Goal: Task Accomplishment & Management: Manage account settings

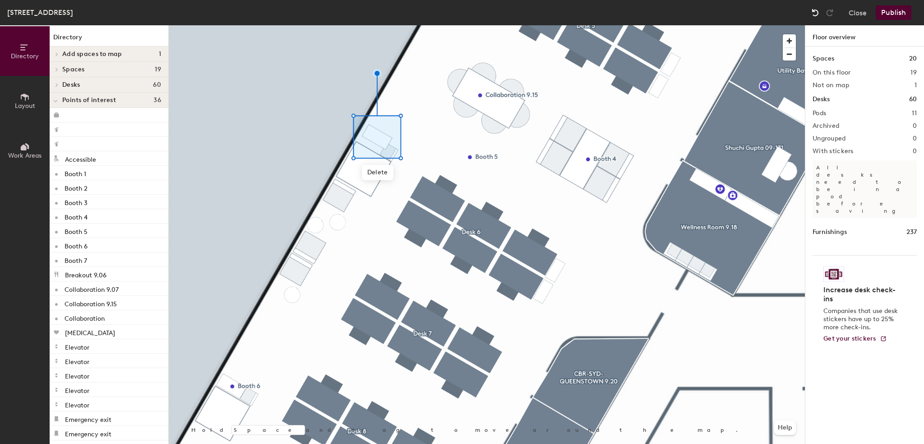
click at [813, 12] on img at bounding box center [815, 12] width 9 height 9
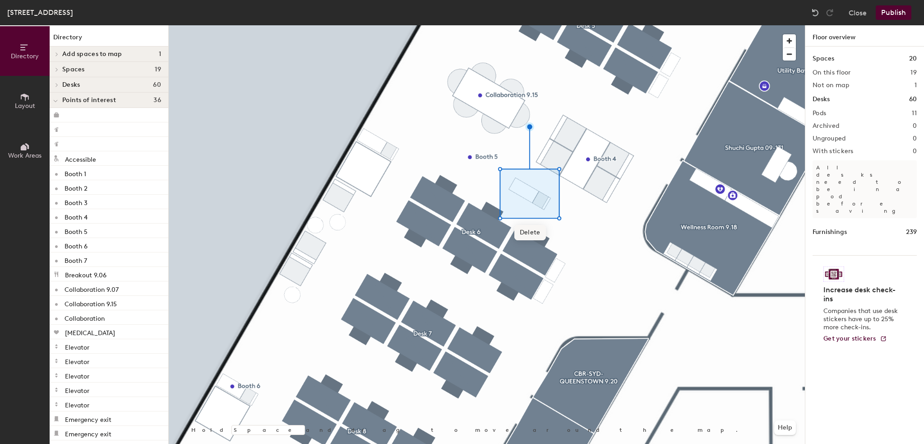
click at [538, 234] on span "Delete" at bounding box center [530, 232] width 32 height 15
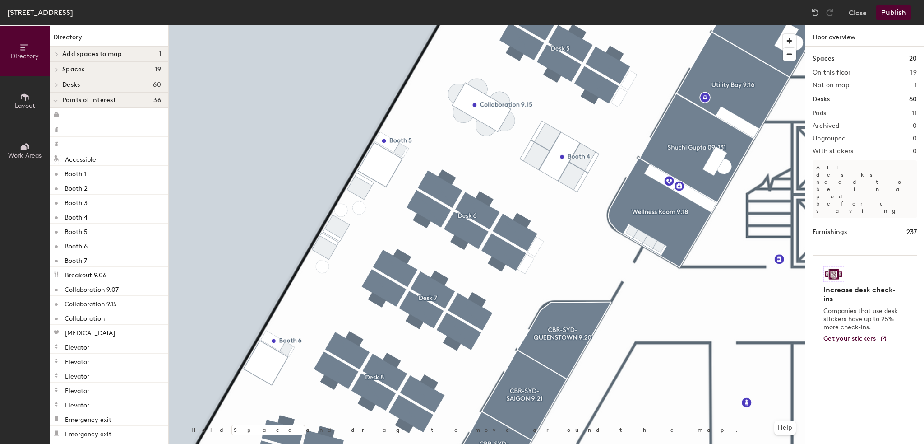
click at [894, 10] on button "Publish" at bounding box center [894, 12] width 36 height 14
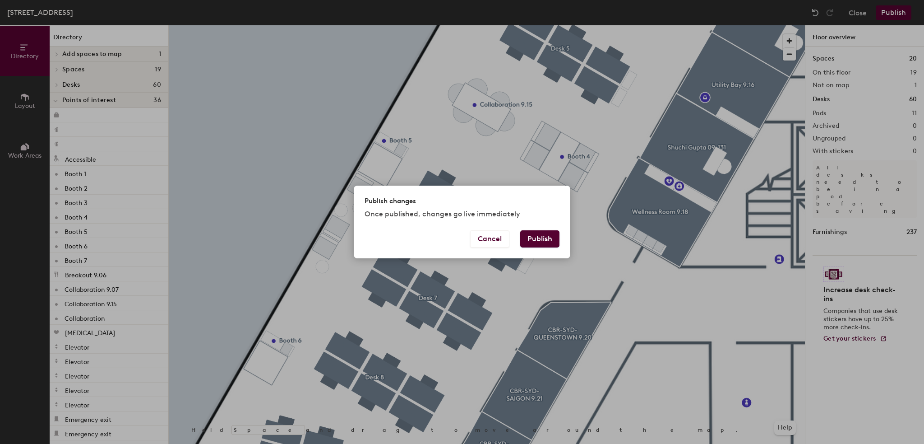
click at [542, 239] on button "Publish" at bounding box center [539, 238] width 39 height 17
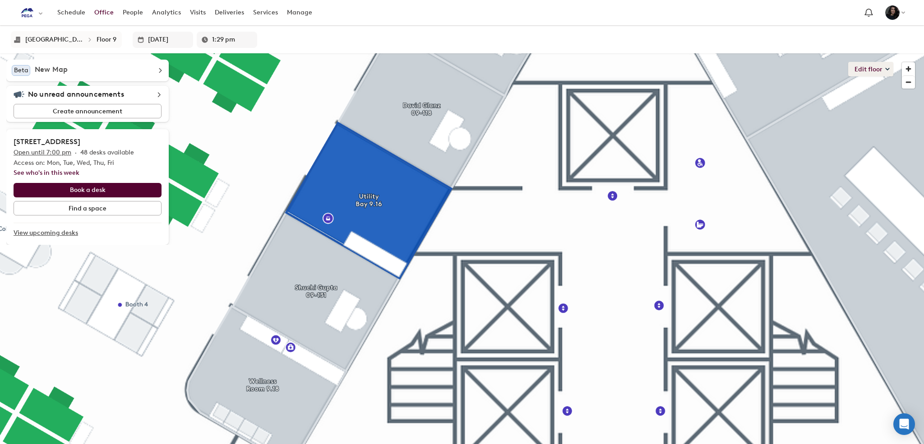
click at [875, 65] on button "Edit floor" at bounding box center [870, 69] width 45 height 14
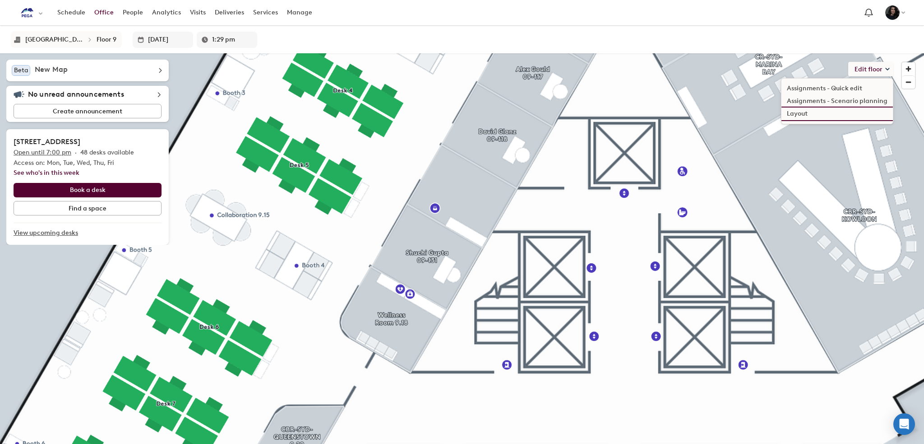
click at [805, 115] on li "Layout" at bounding box center [837, 113] width 111 height 13
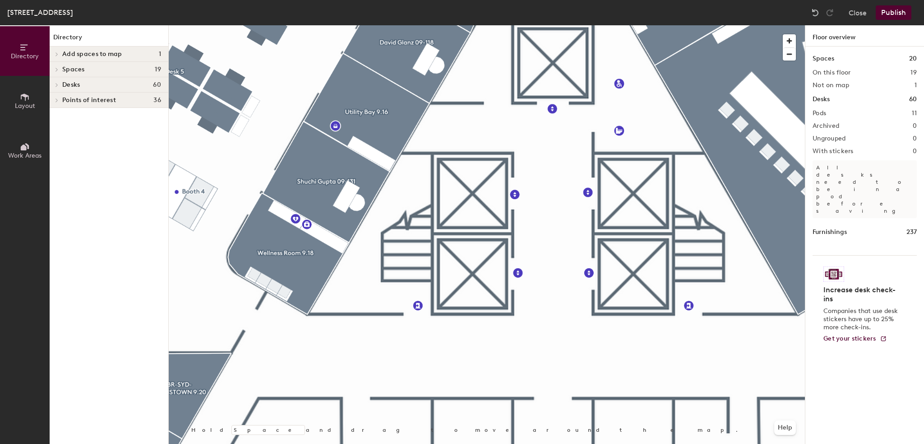
click at [26, 106] on span "Layout" at bounding box center [25, 106] width 20 height 8
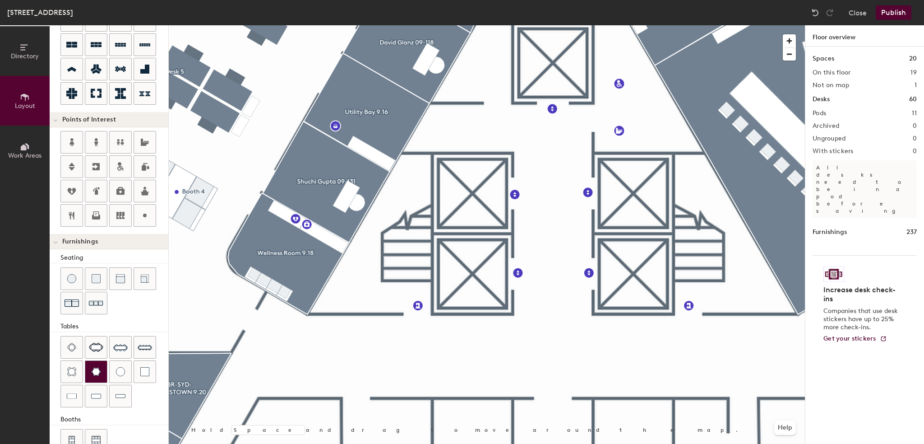
scroll to position [123, 0]
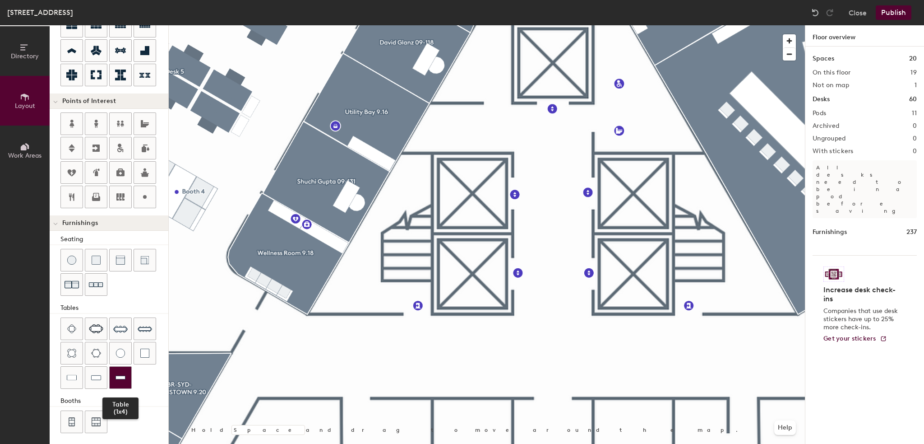
click at [121, 373] on img at bounding box center [121, 377] width 10 height 9
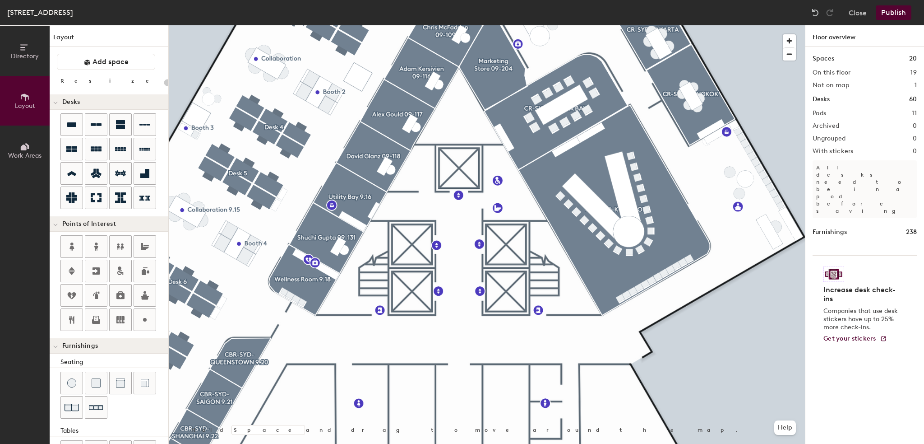
scroll to position [123, 0]
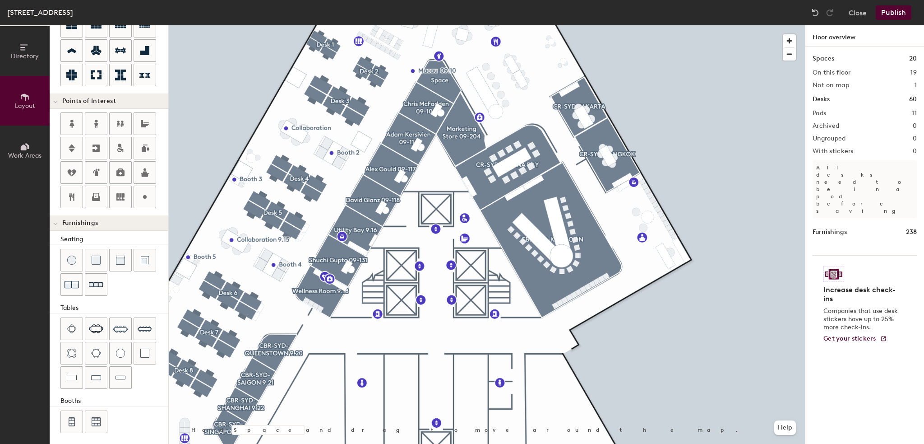
click at [888, 13] on button "Publish" at bounding box center [894, 12] width 36 height 14
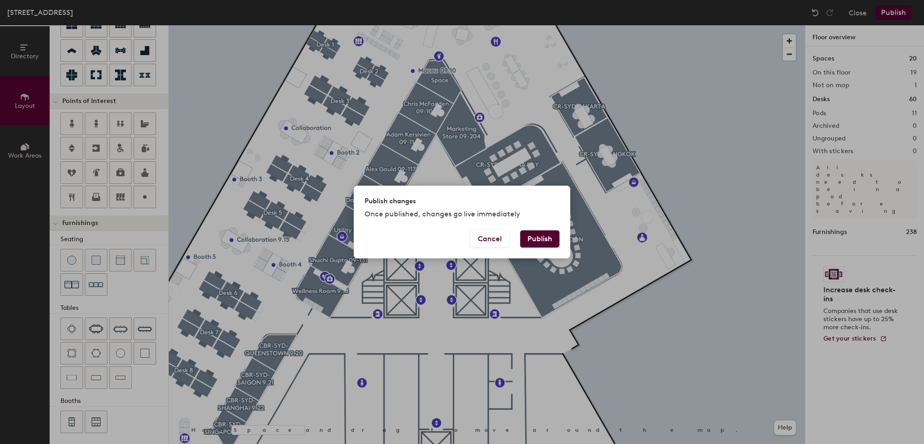
click at [537, 243] on button "Publish" at bounding box center [539, 238] width 39 height 17
type input "20"
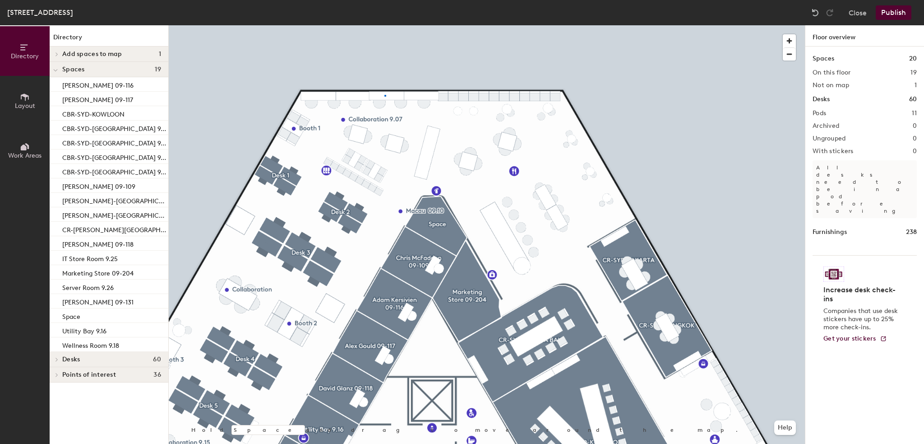
click at [384, 25] on div at bounding box center [487, 25] width 636 height 0
click at [816, 12] on img at bounding box center [815, 12] width 9 height 9
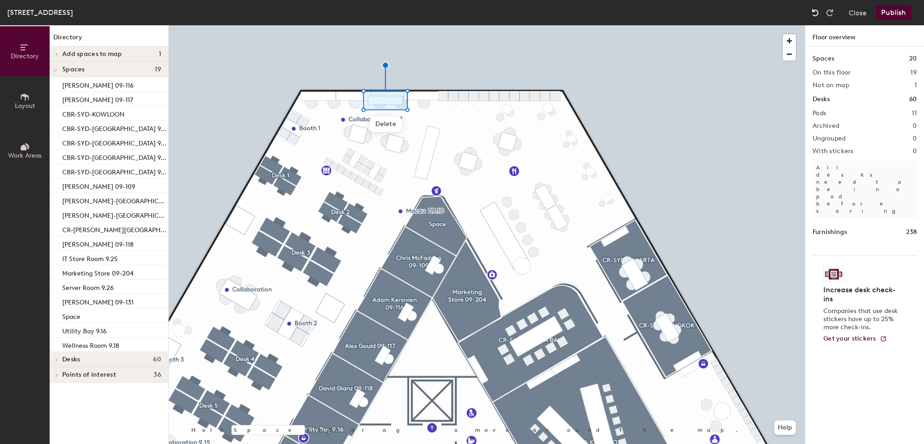
click at [816, 12] on img at bounding box center [815, 12] width 9 height 9
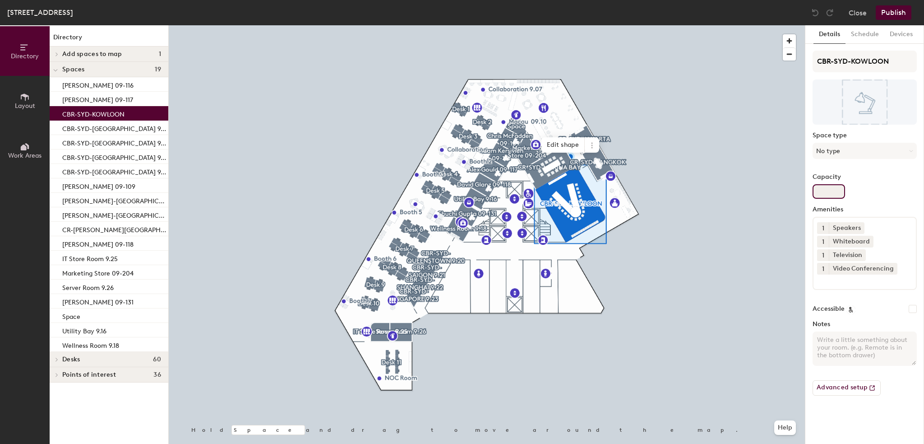
click at [829, 188] on input "Capacity" at bounding box center [829, 191] width 32 height 14
click at [822, 188] on input "Capacity" at bounding box center [829, 191] width 32 height 14
click at [904, 34] on button "Devices" at bounding box center [901, 34] width 34 height 19
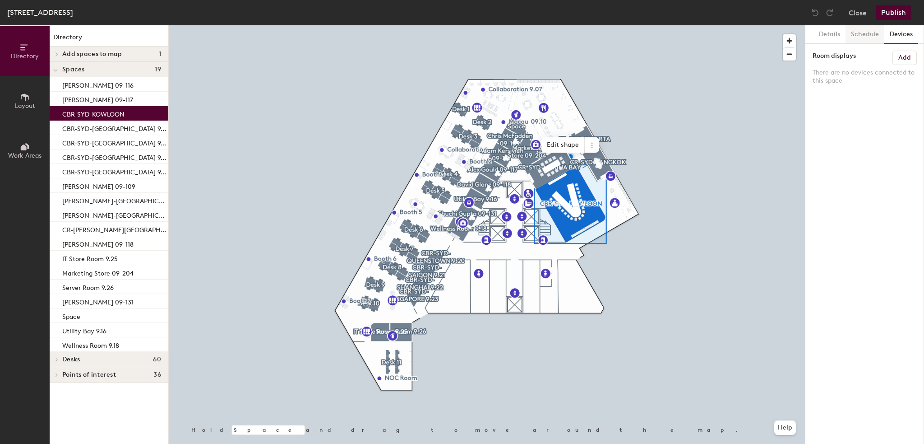
click at [861, 37] on button "Schedule" at bounding box center [865, 34] width 39 height 19
click at [832, 34] on button "Details" at bounding box center [830, 34] width 32 height 19
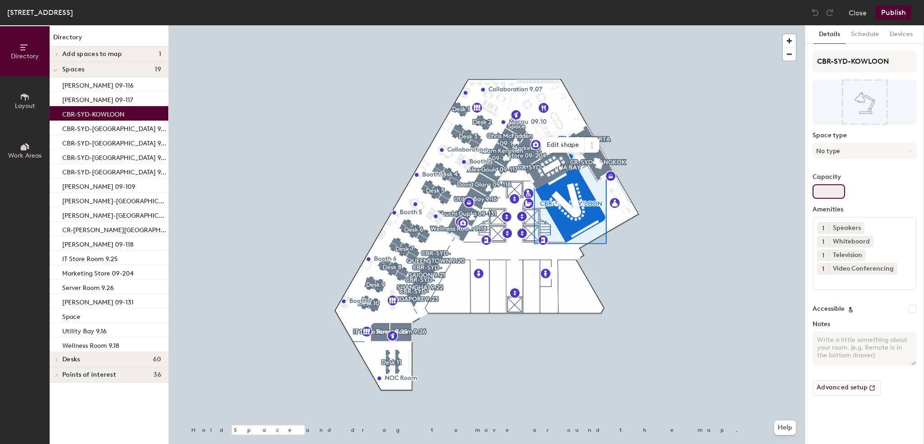
click at [823, 189] on input "Capacity" at bounding box center [829, 191] width 32 height 14
click at [888, 60] on input "CBR-SYD-KOWLOON" at bounding box center [865, 62] width 104 height 22
click at [851, 144] on button "No type" at bounding box center [865, 151] width 104 height 16
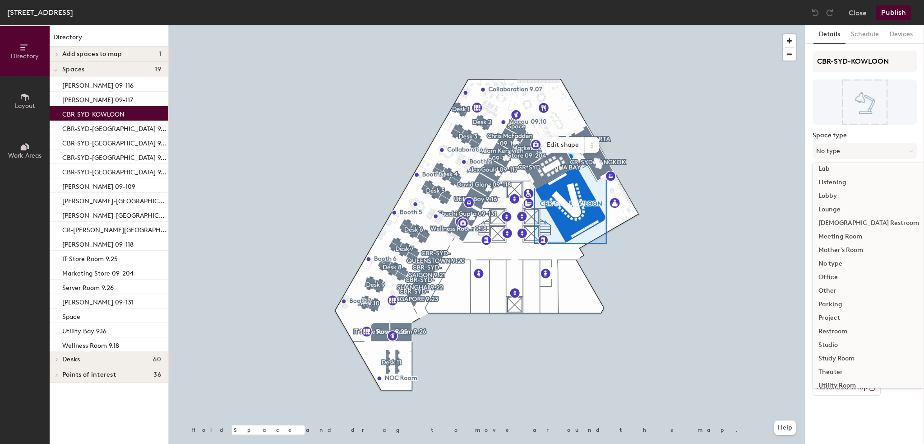
scroll to position [202, 0]
click at [847, 212] on div "Meeting Room" at bounding box center [868, 215] width 111 height 14
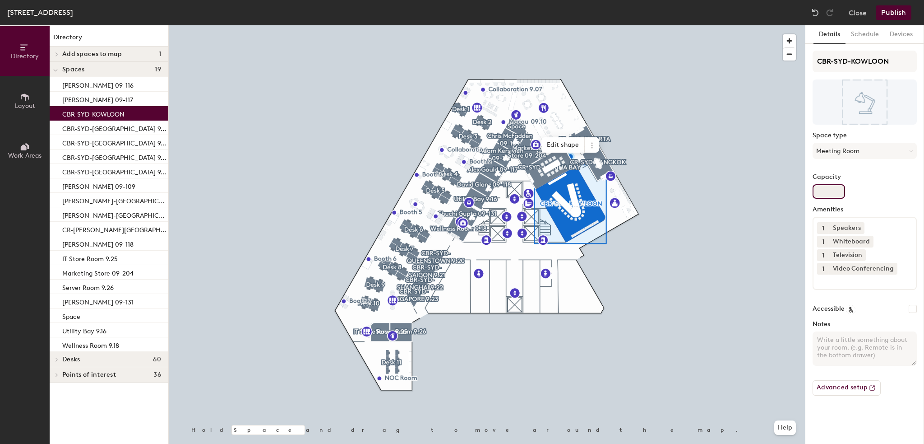
click at [834, 193] on input "Capacity" at bounding box center [829, 191] width 32 height 14
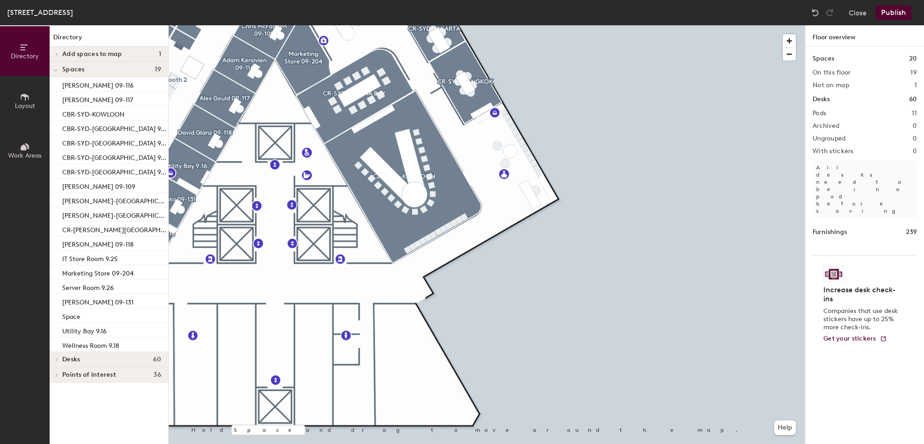
click at [389, 25] on div at bounding box center [487, 25] width 636 height 0
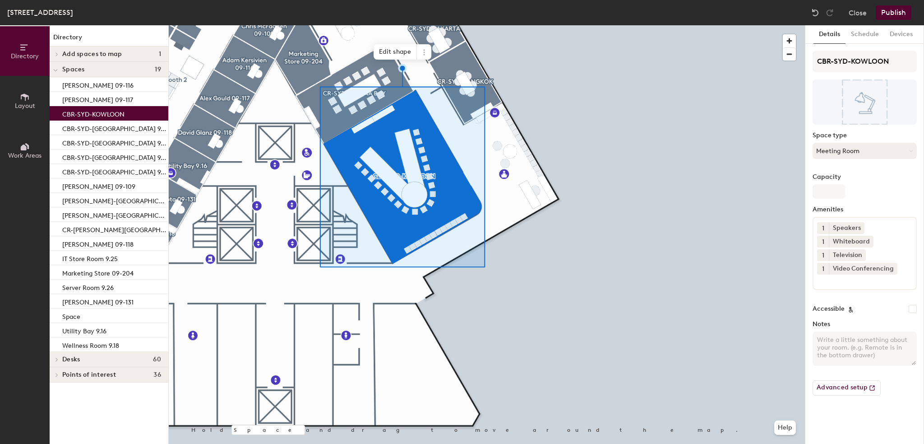
click at [858, 151] on button "Meeting Room" at bounding box center [865, 151] width 104 height 16
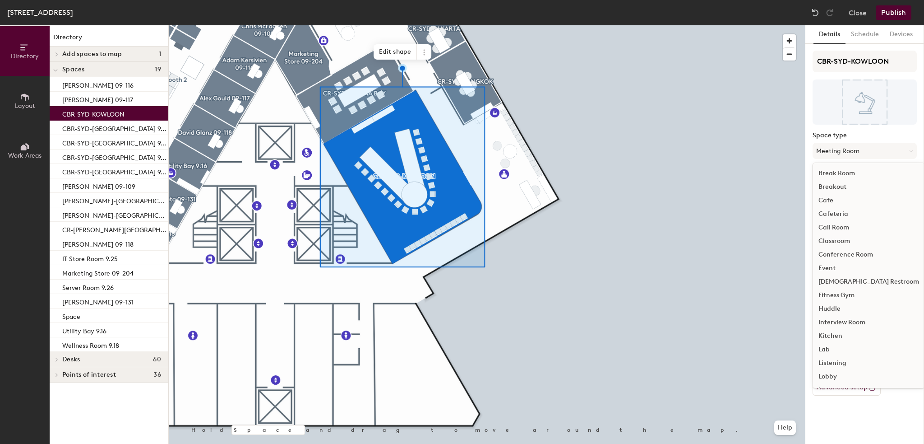
click at [840, 252] on div "Conference Room" at bounding box center [868, 255] width 111 height 14
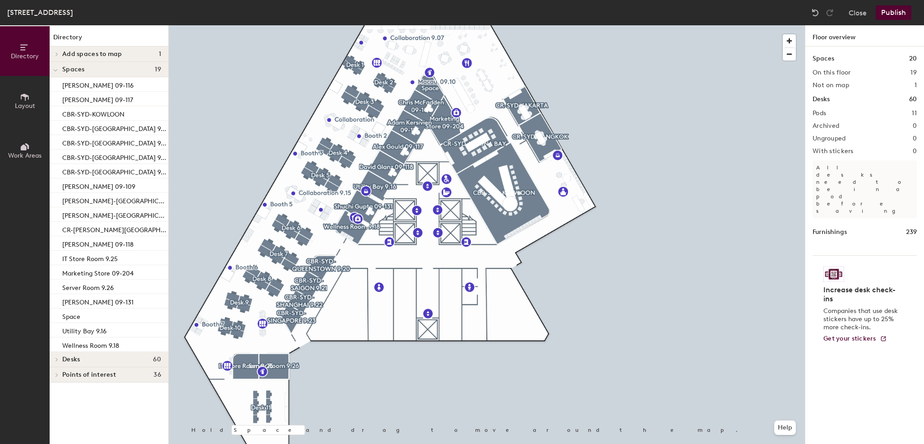
click at [884, 16] on button "Publish" at bounding box center [894, 12] width 36 height 14
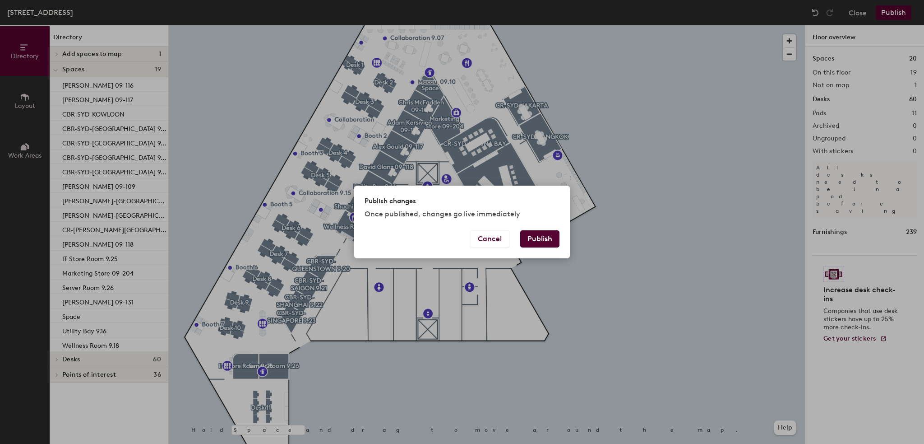
click at [551, 241] on button "Publish" at bounding box center [539, 238] width 39 height 17
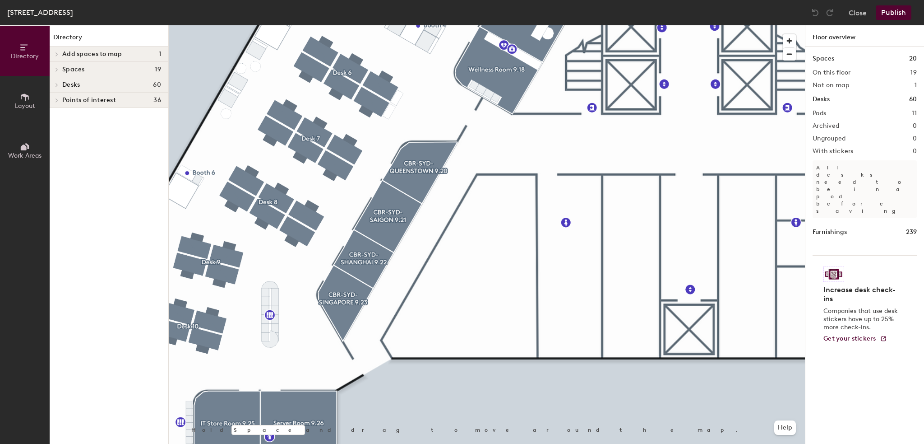
click at [491, 25] on div at bounding box center [487, 25] width 636 height 0
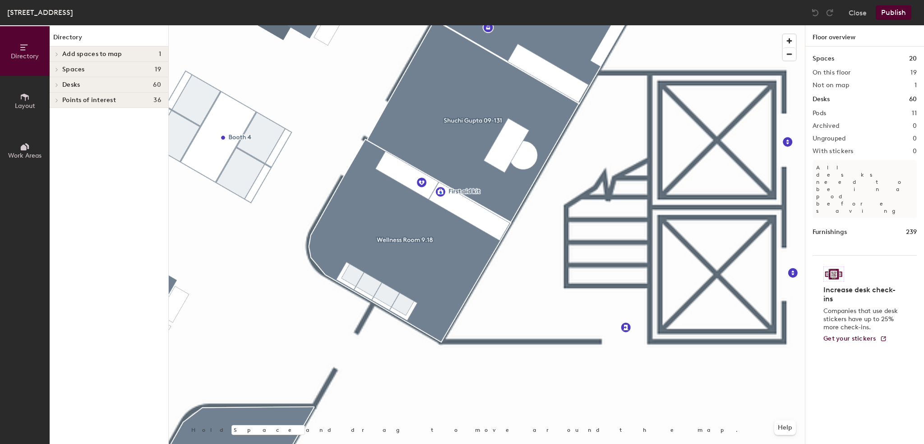
click at [440, 25] on div at bounding box center [487, 25] width 636 height 0
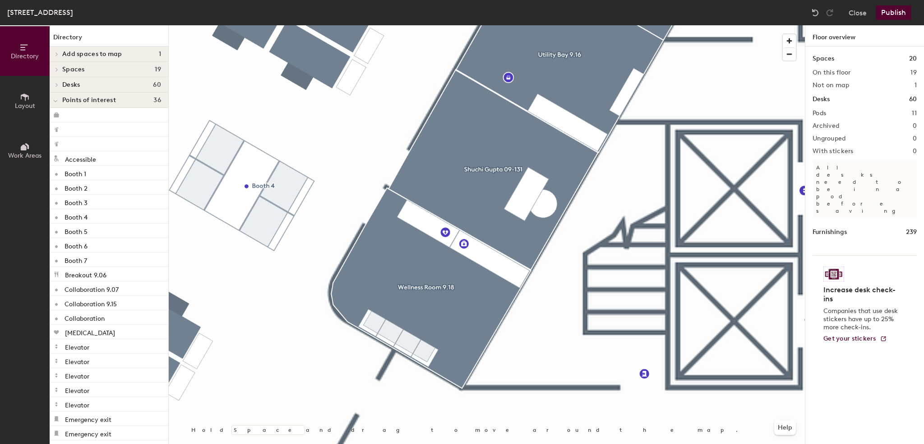
click at [20, 99] on icon at bounding box center [25, 97] width 10 height 10
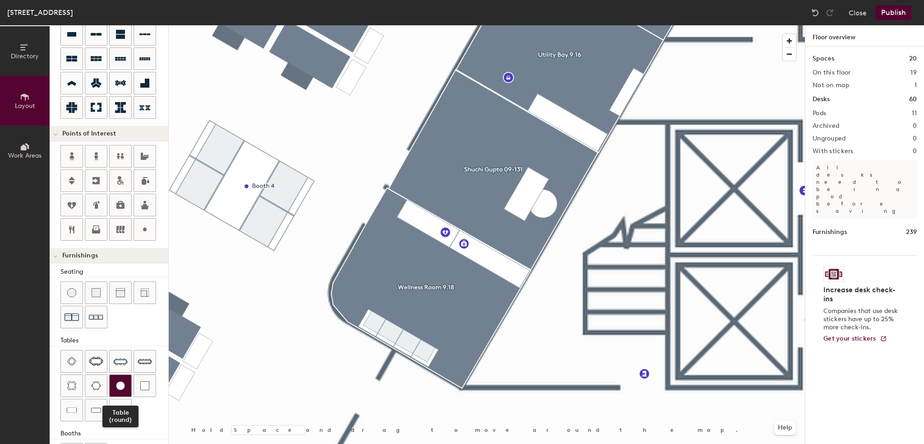
scroll to position [123, 0]
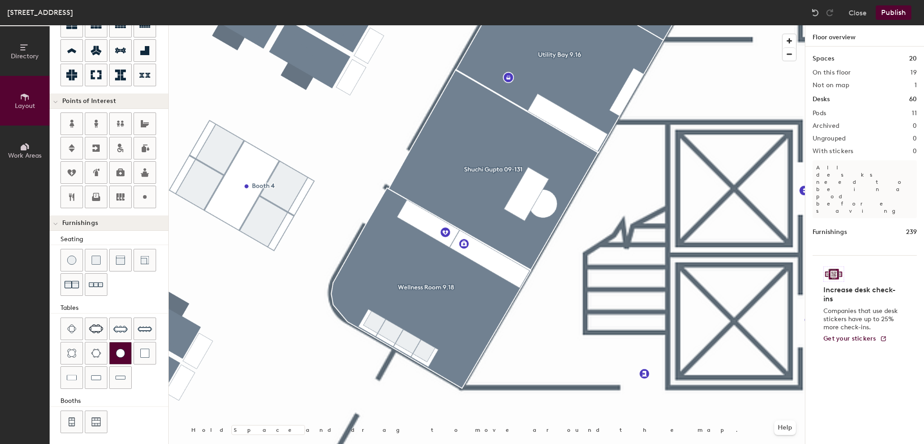
click at [121, 350] on img at bounding box center [120, 352] width 9 height 9
click at [76, 264] on div at bounding box center [72, 260] width 22 height 22
click at [376, 25] on div at bounding box center [487, 25] width 636 height 0
type input "20"
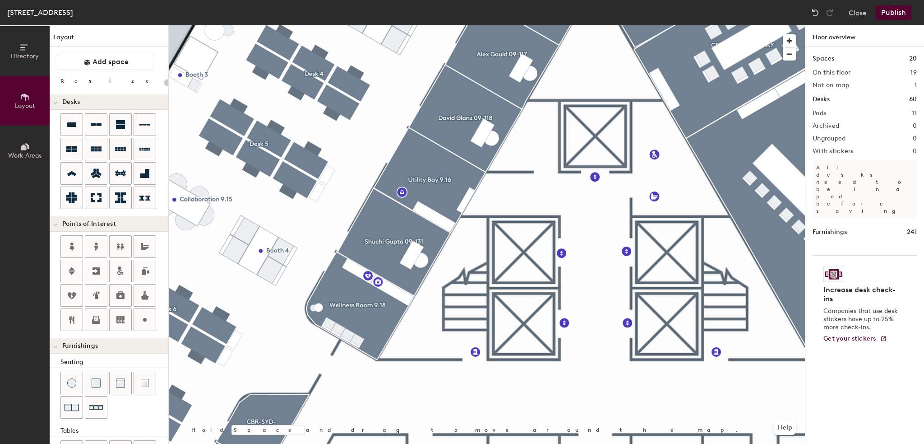
scroll to position [123, 0]
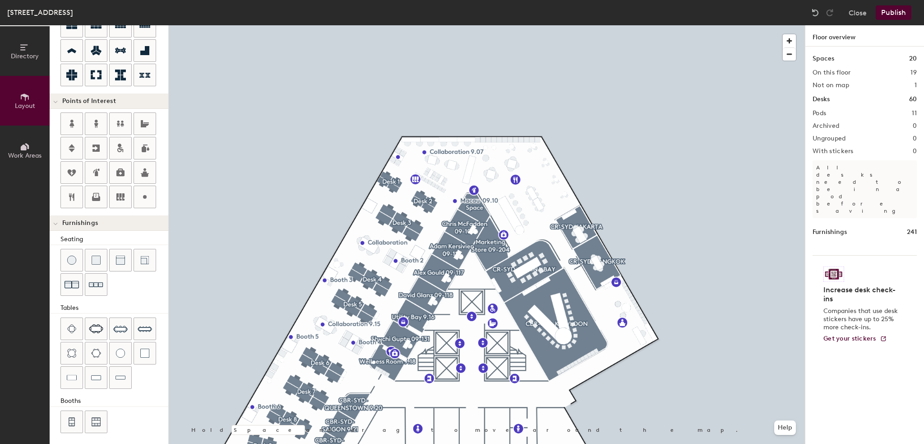
click at [884, 13] on button "Publish" at bounding box center [894, 12] width 36 height 14
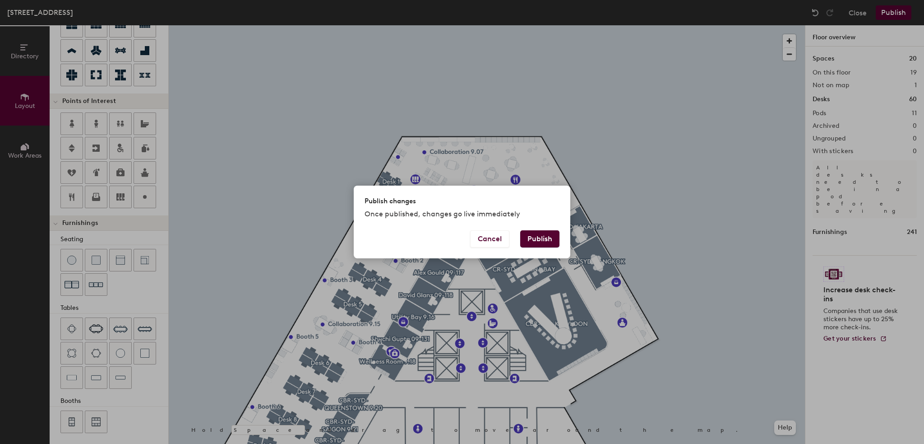
click at [537, 236] on button "Publish" at bounding box center [539, 238] width 39 height 17
type input "20"
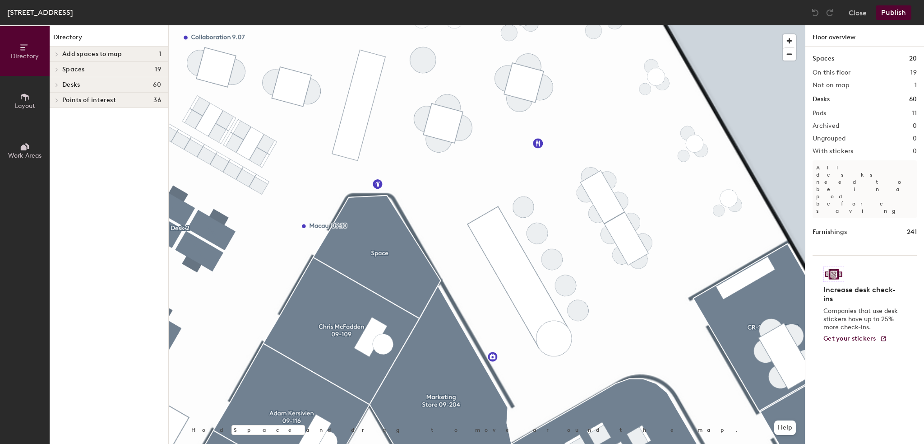
click at [35, 103] on button "Layout" at bounding box center [25, 101] width 50 height 50
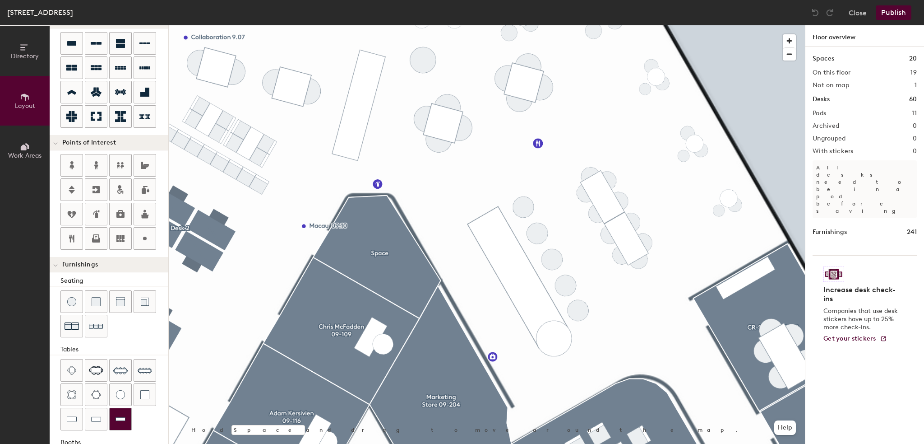
scroll to position [90, 0]
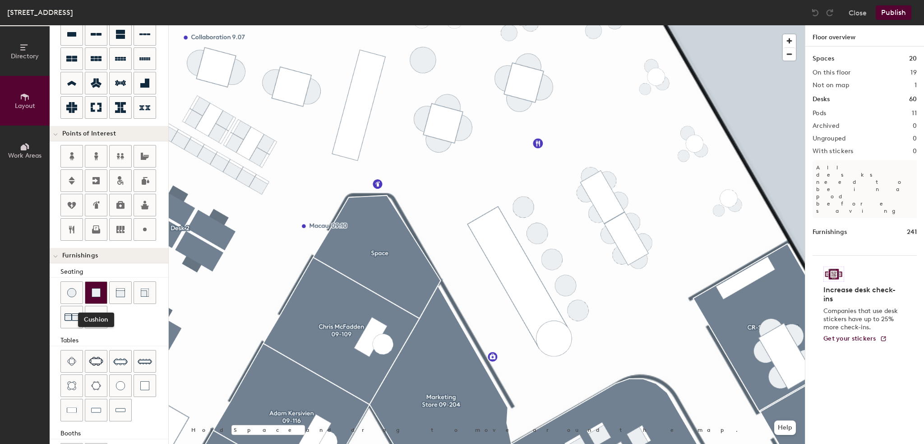
click at [102, 290] on div at bounding box center [96, 293] width 22 height 22
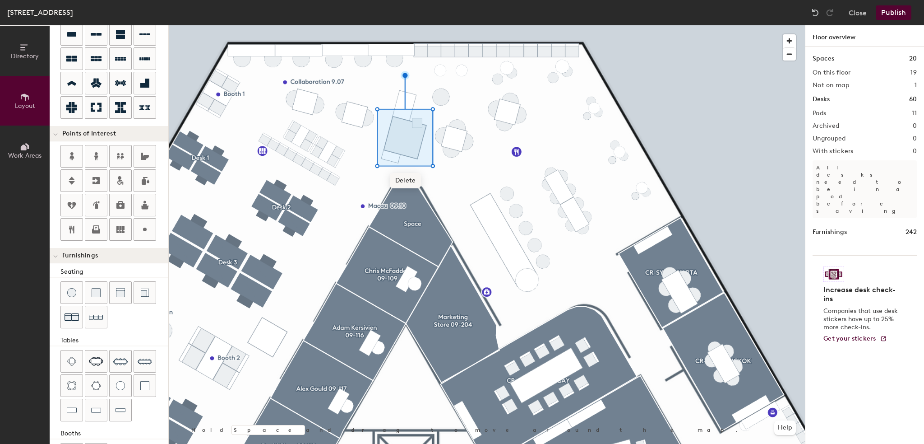
click at [409, 173] on span "Delete" at bounding box center [406, 180] width 32 height 15
type input "20"
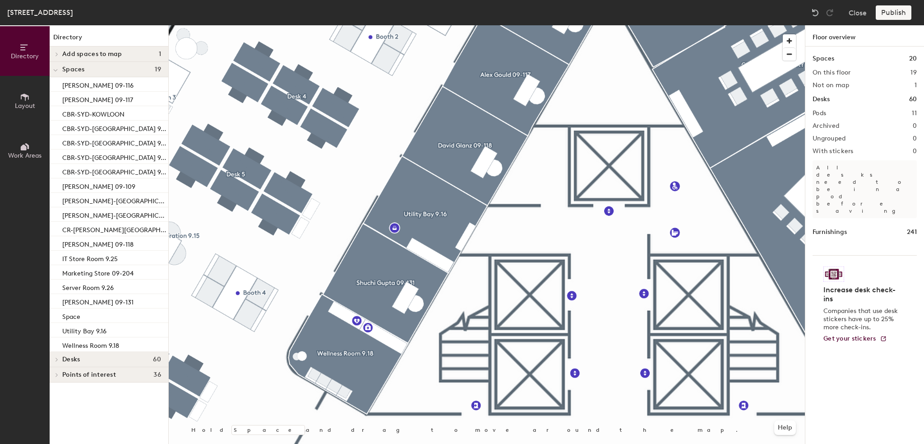
click at [448, 443] on html "Skip navigation Schedule Office People Analytics Visits Deliveries Services Man…" at bounding box center [462, 222] width 924 height 444
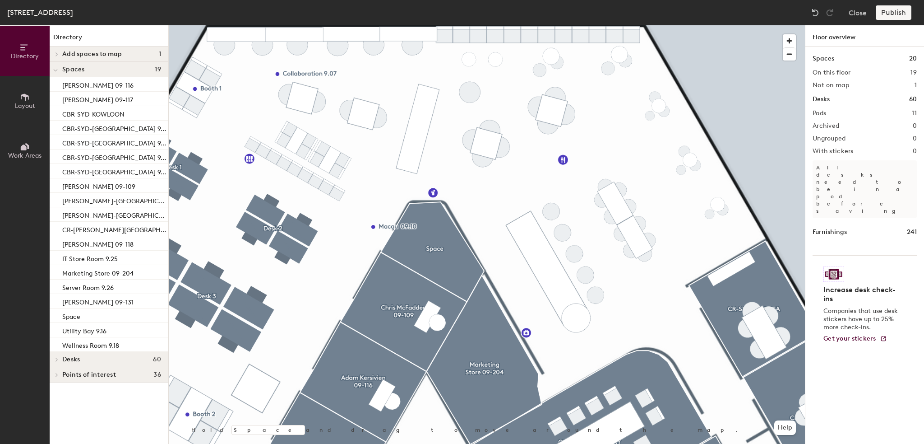
click at [29, 98] on icon at bounding box center [25, 97] width 10 height 10
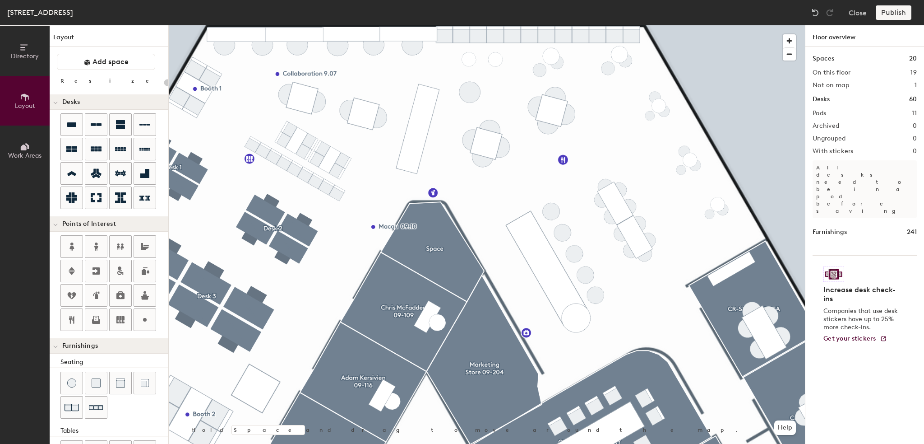
click at [20, 136] on button "Work Areas" at bounding box center [25, 150] width 50 height 50
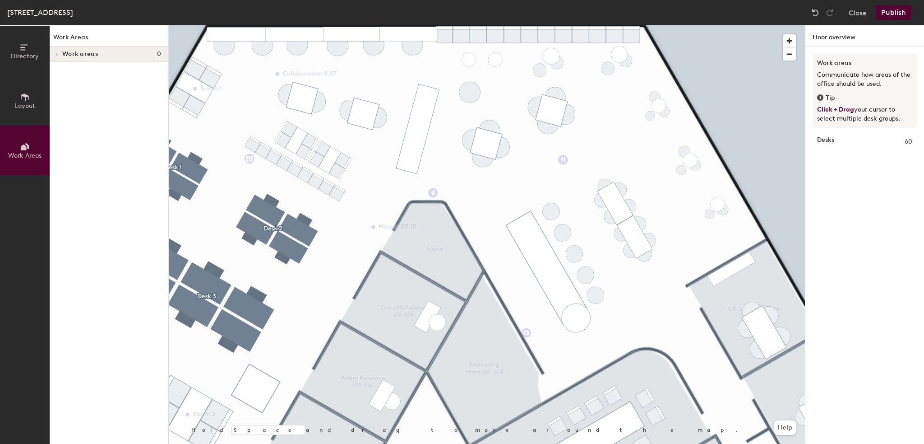
click at [25, 99] on icon at bounding box center [25, 96] width 8 height 7
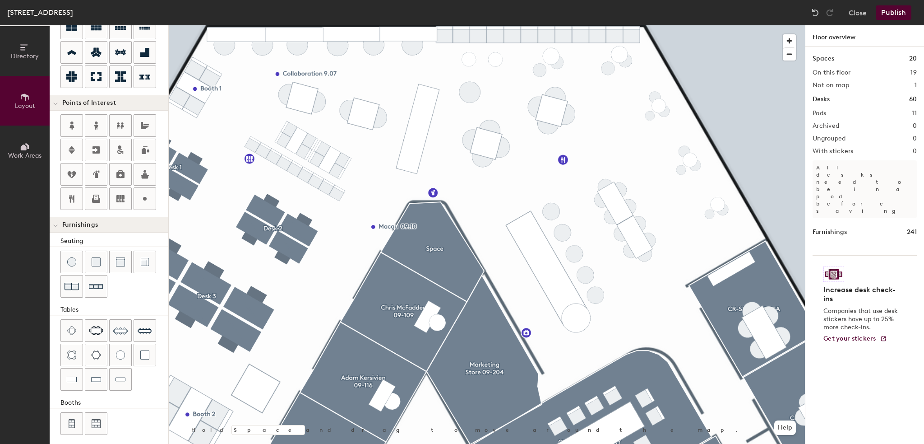
scroll to position [123, 0]
click at [117, 379] on div at bounding box center [121, 377] width 22 height 22
click at [117, 375] on img at bounding box center [121, 377] width 10 height 9
click at [146, 327] on img at bounding box center [145, 328] width 14 height 14
click at [148, 328] on img at bounding box center [145, 328] width 14 height 14
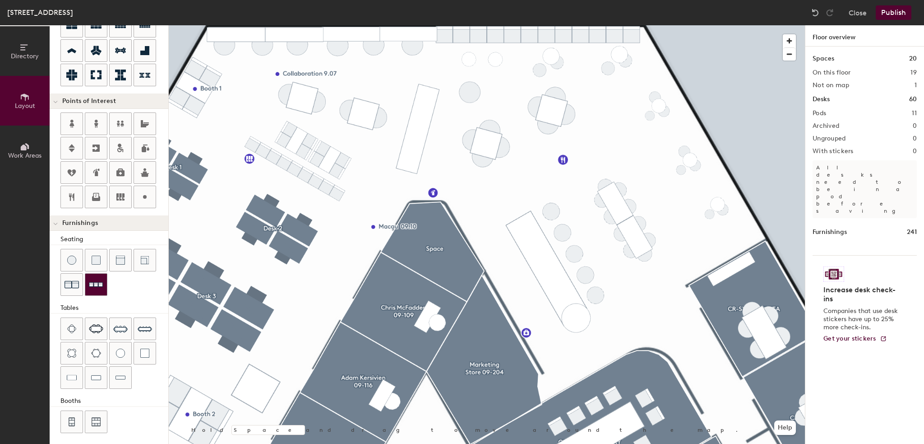
click at [95, 282] on img at bounding box center [96, 285] width 14 height 14
click at [91, 278] on img at bounding box center [96, 285] width 14 height 14
click at [140, 193] on icon at bounding box center [144, 196] width 11 height 11
type input "20"
type input "Television"
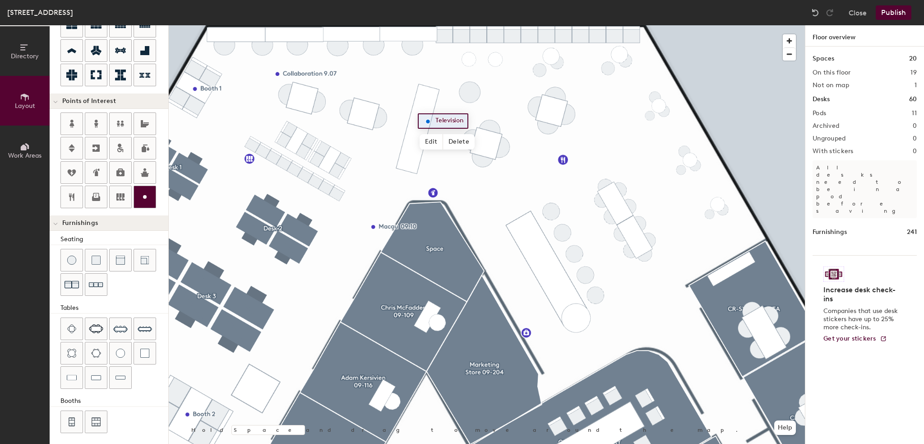
click at [148, 194] on icon at bounding box center [144, 196] width 11 height 11
type input "20"
type input "White Board"
click at [442, 25] on div at bounding box center [487, 25] width 636 height 0
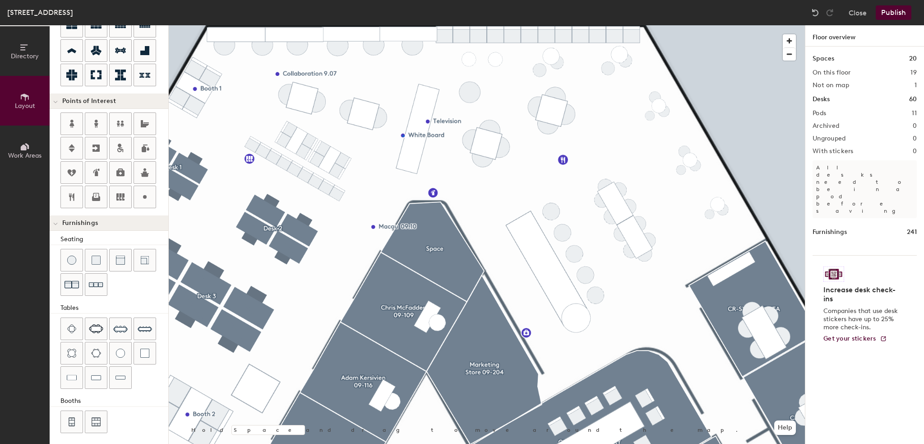
click at [403, 25] on div at bounding box center [487, 25] width 636 height 0
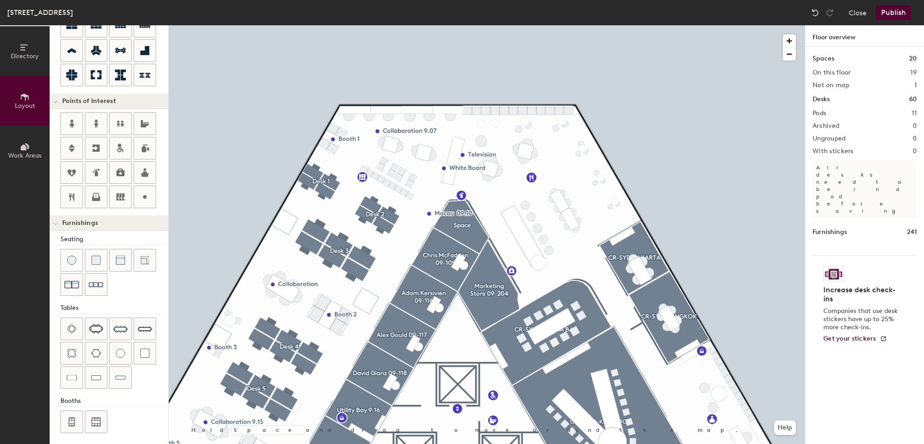
click at [894, 10] on button "Publish" at bounding box center [894, 12] width 36 height 14
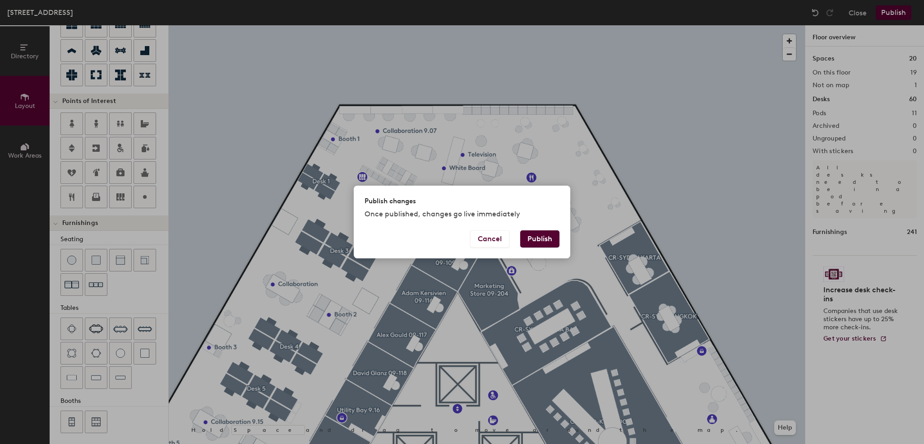
click at [531, 237] on button "Publish" at bounding box center [539, 238] width 39 height 17
type input "20"
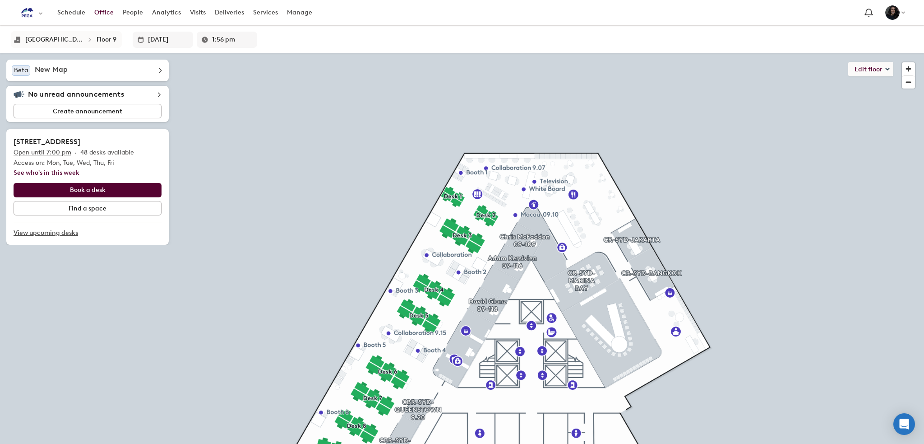
type input "2:01 pm"
